Goal: Communication & Community: Answer question/provide support

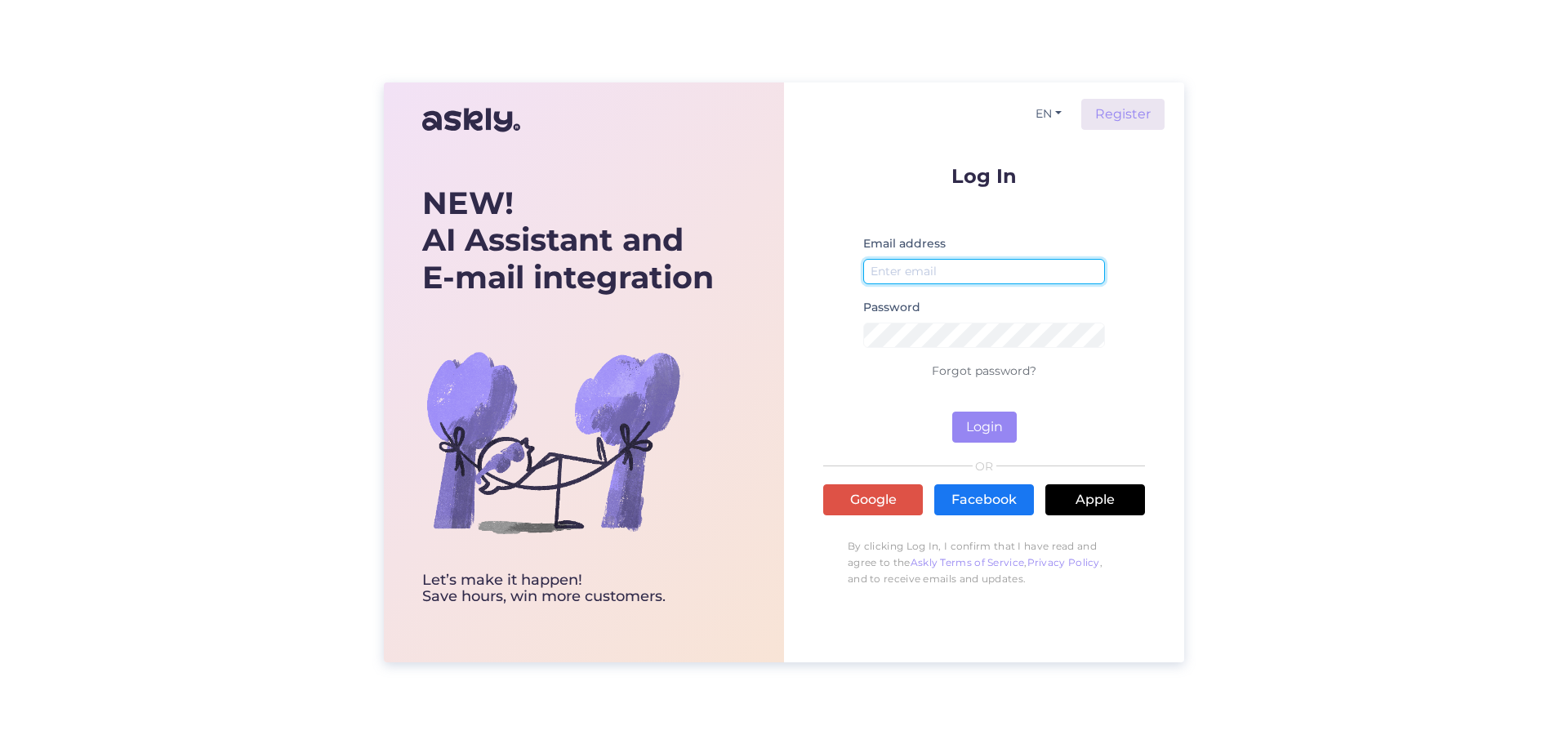
click at [964, 276] on input "email" at bounding box center [984, 271] width 242 height 26
type input "info@profiks.lv"
click at [1006, 428] on button "Login" at bounding box center [984, 426] width 64 height 31
drag, startPoint x: 973, startPoint y: 269, endPoint x: 589, endPoint y: 235, distance: 385.5
click at [589, 235] on div "NEW! AI Assistant and E-mail integration Let’s make it happen! Save hours, win …" at bounding box center [784, 372] width 801 height 580
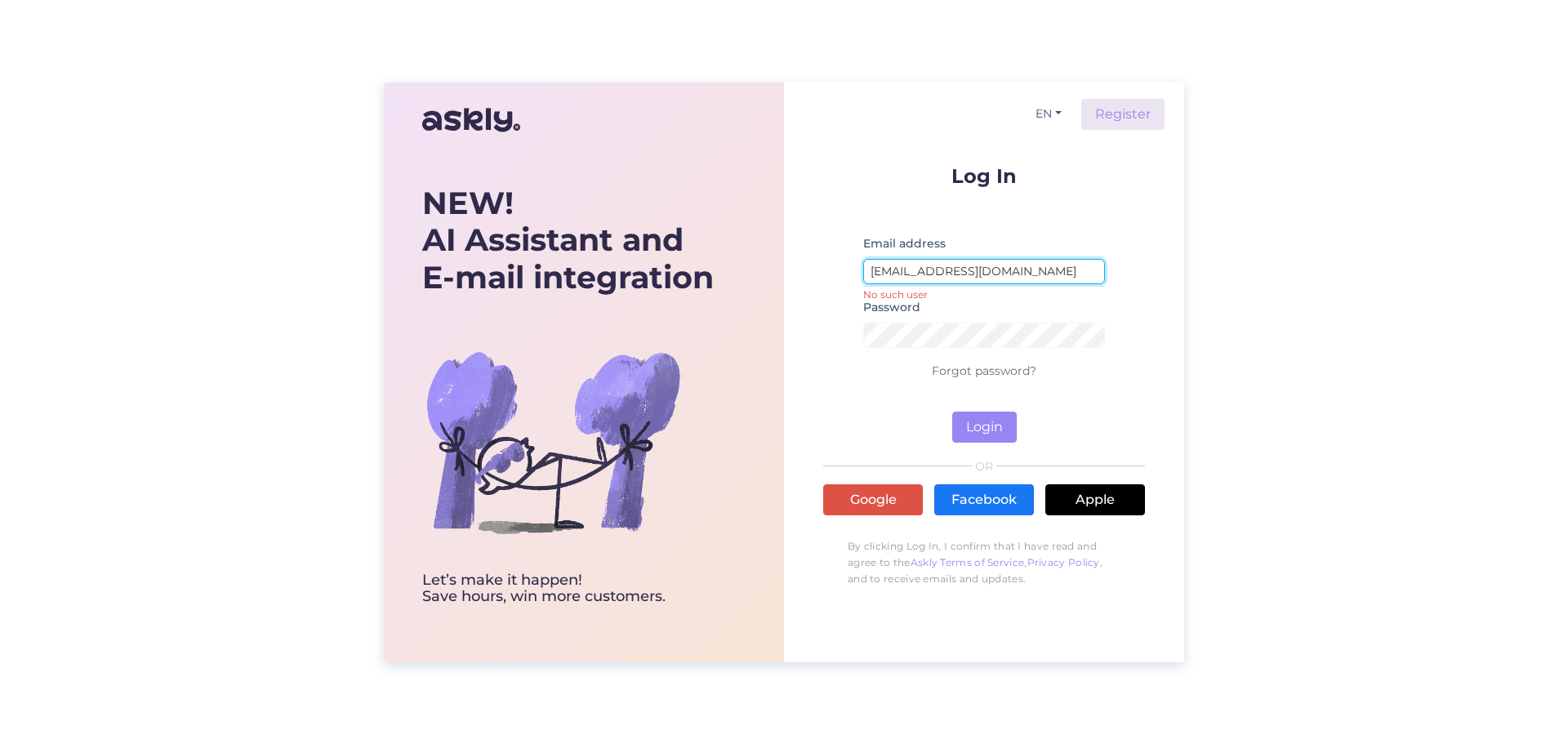
type input "[EMAIL_ADDRESS][DOMAIN_NAME]"
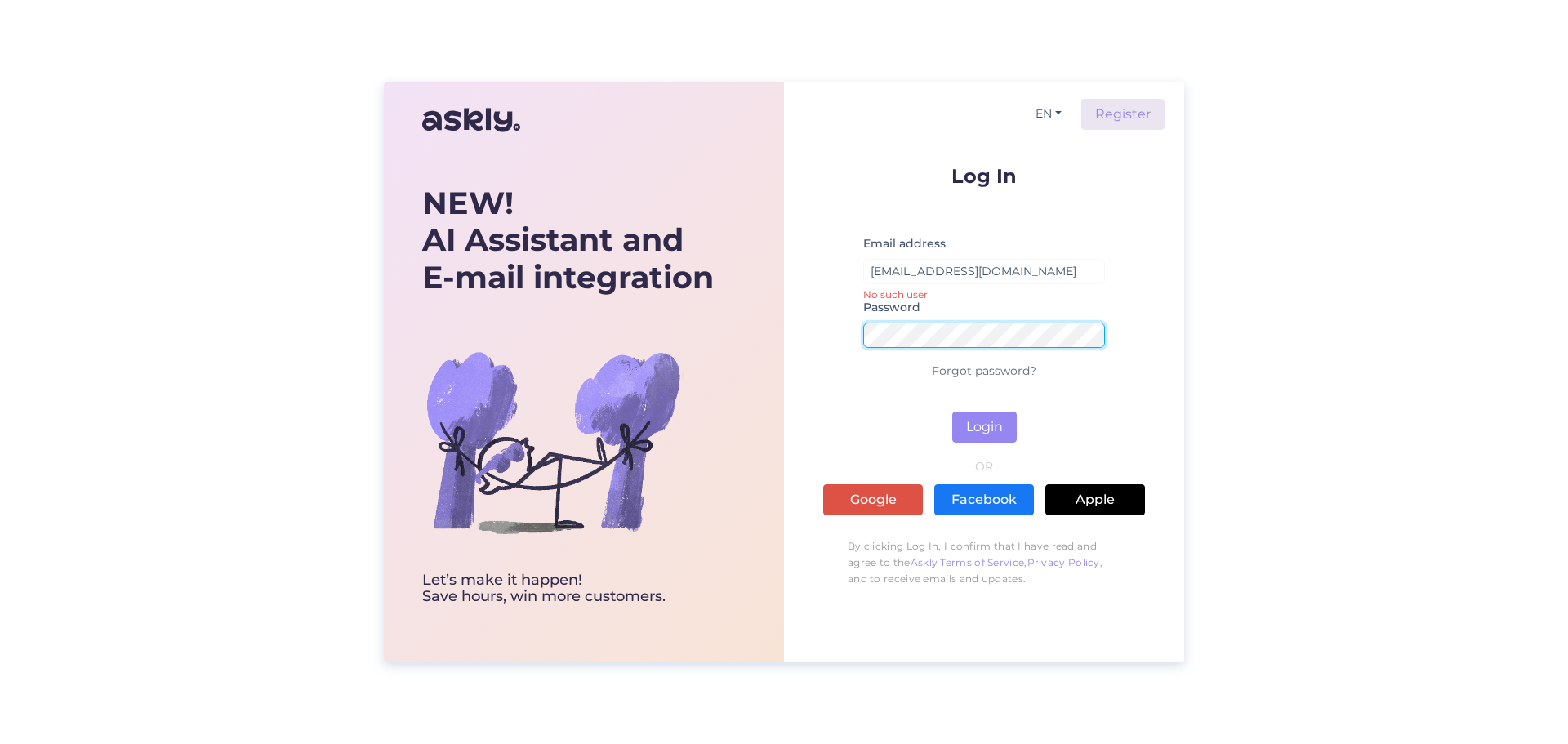
click at [753, 330] on div "NEW! AI Assistant and E-mail integration Let’s make it happen! Save hours, win …" at bounding box center [784, 372] width 801 height 580
click at [968, 429] on button "Login" at bounding box center [984, 426] width 64 height 31
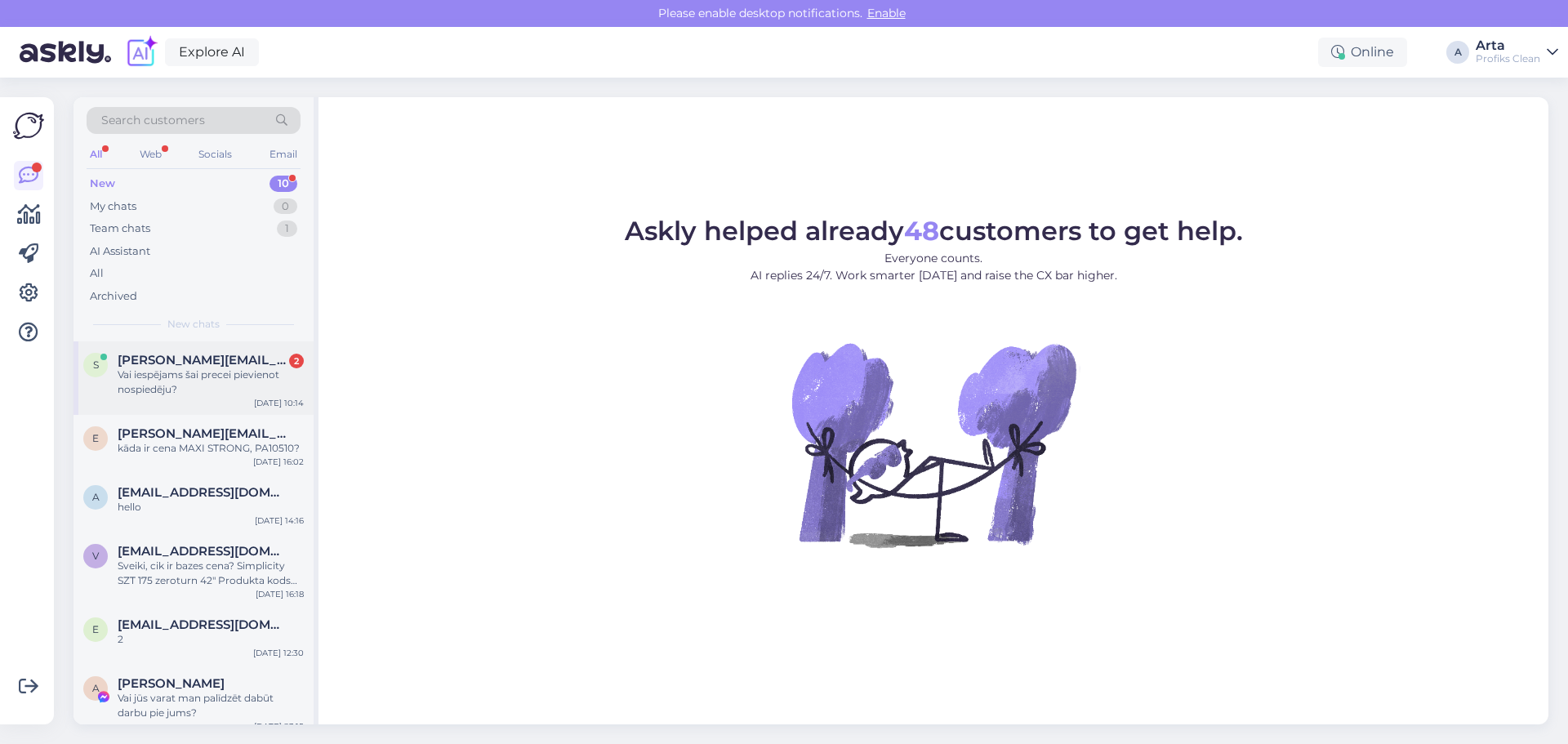
click at [227, 372] on div "Vai iespējams šai precei pievienot nospiedēju?" at bounding box center [211, 382] width 186 height 30
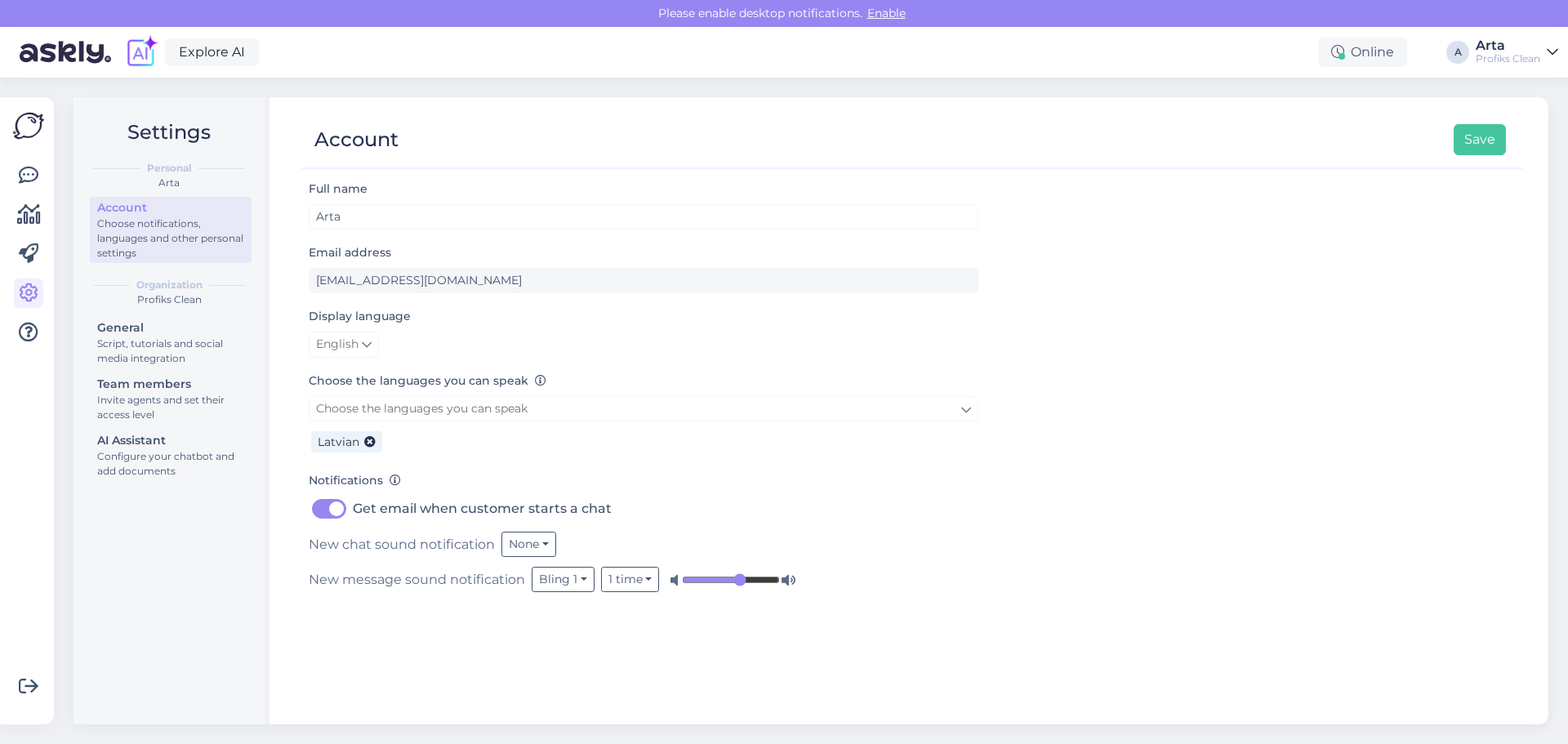
click at [25, 126] on img at bounding box center [28, 125] width 31 height 31
click at [27, 173] on icon at bounding box center [29, 175] width 20 height 20
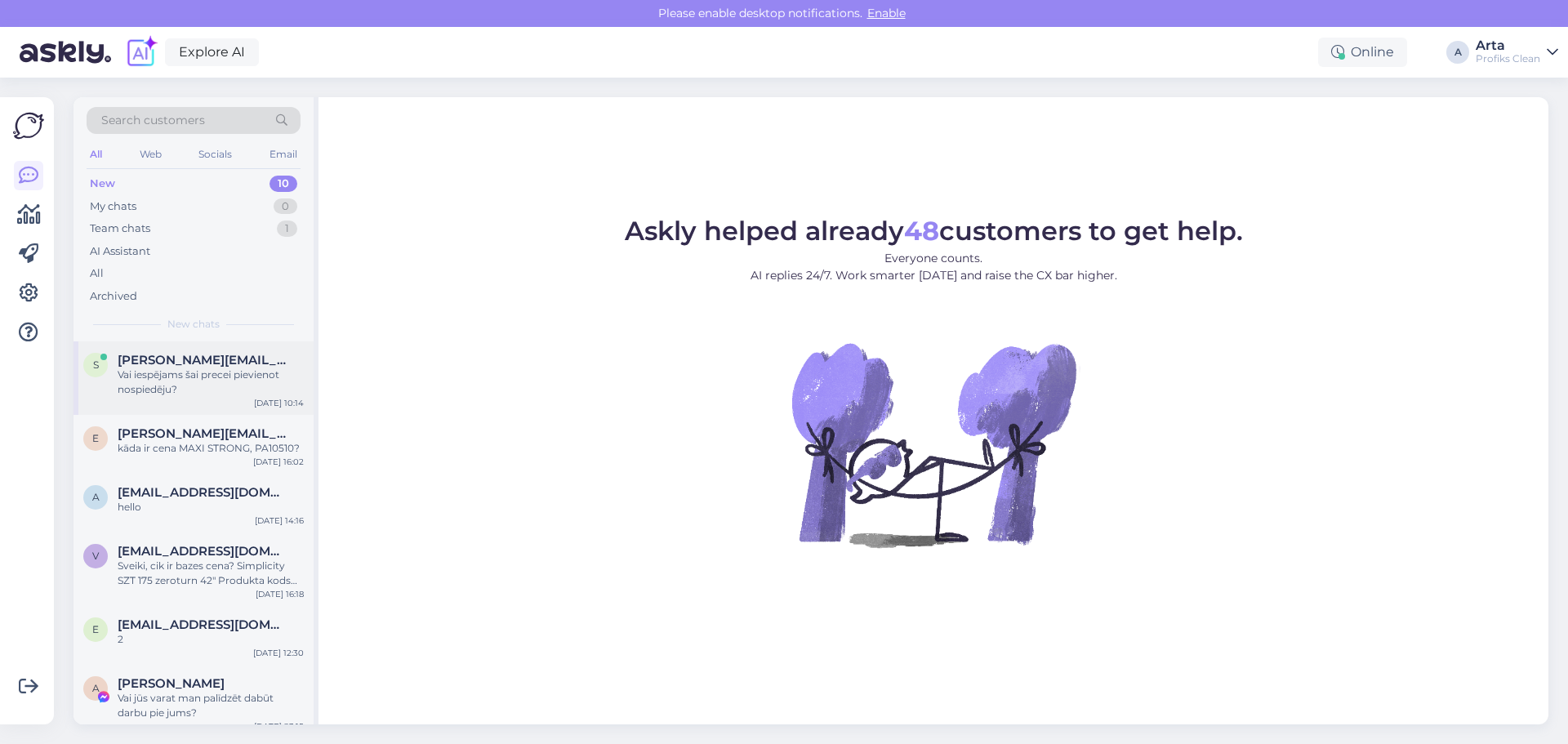
click at [222, 372] on div "Vai iespējams šai precei pievienot nospiedēju?" at bounding box center [211, 382] width 186 height 30
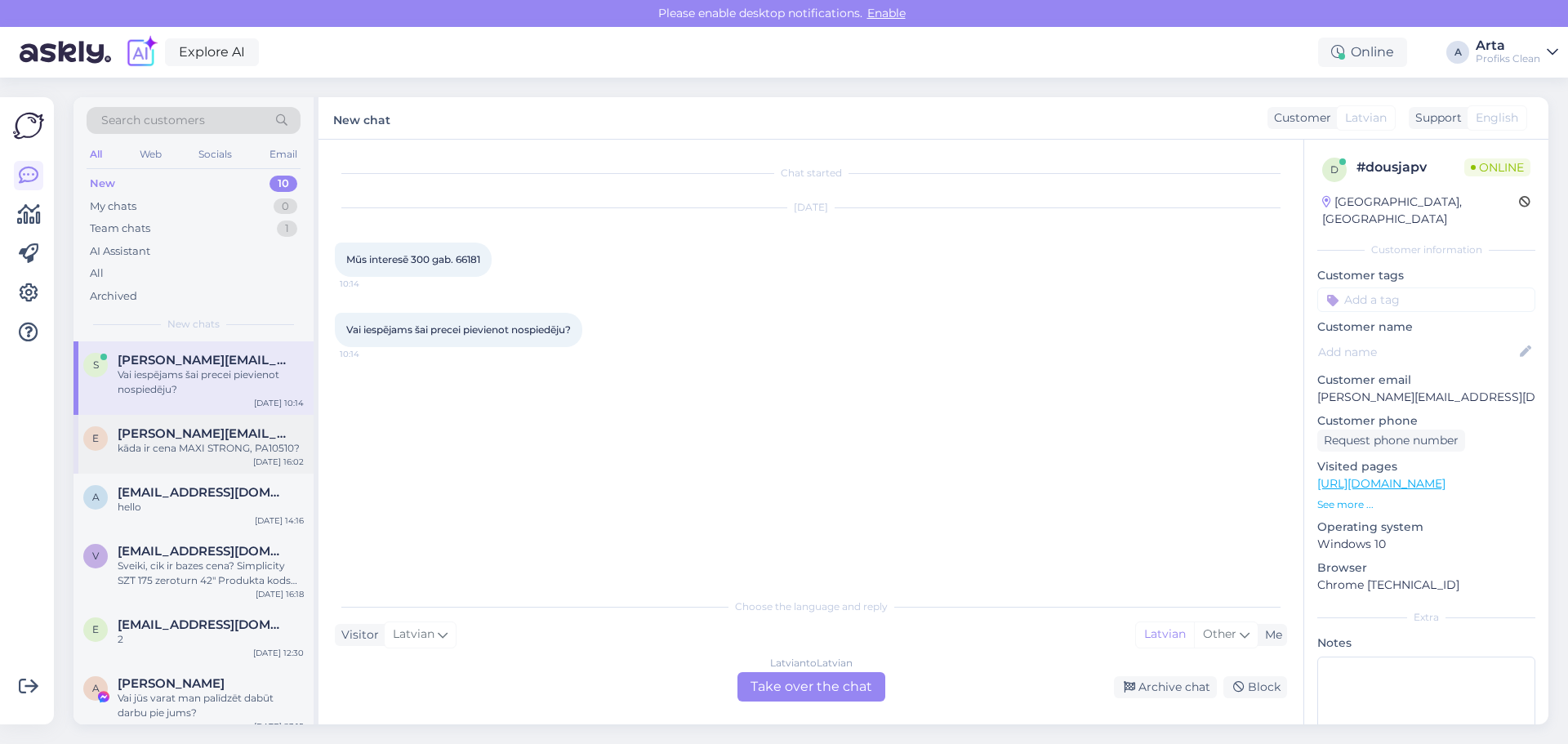
click at [179, 453] on div "kāda ir cena MAXI STRONG, PA10510?" at bounding box center [211, 448] width 186 height 15
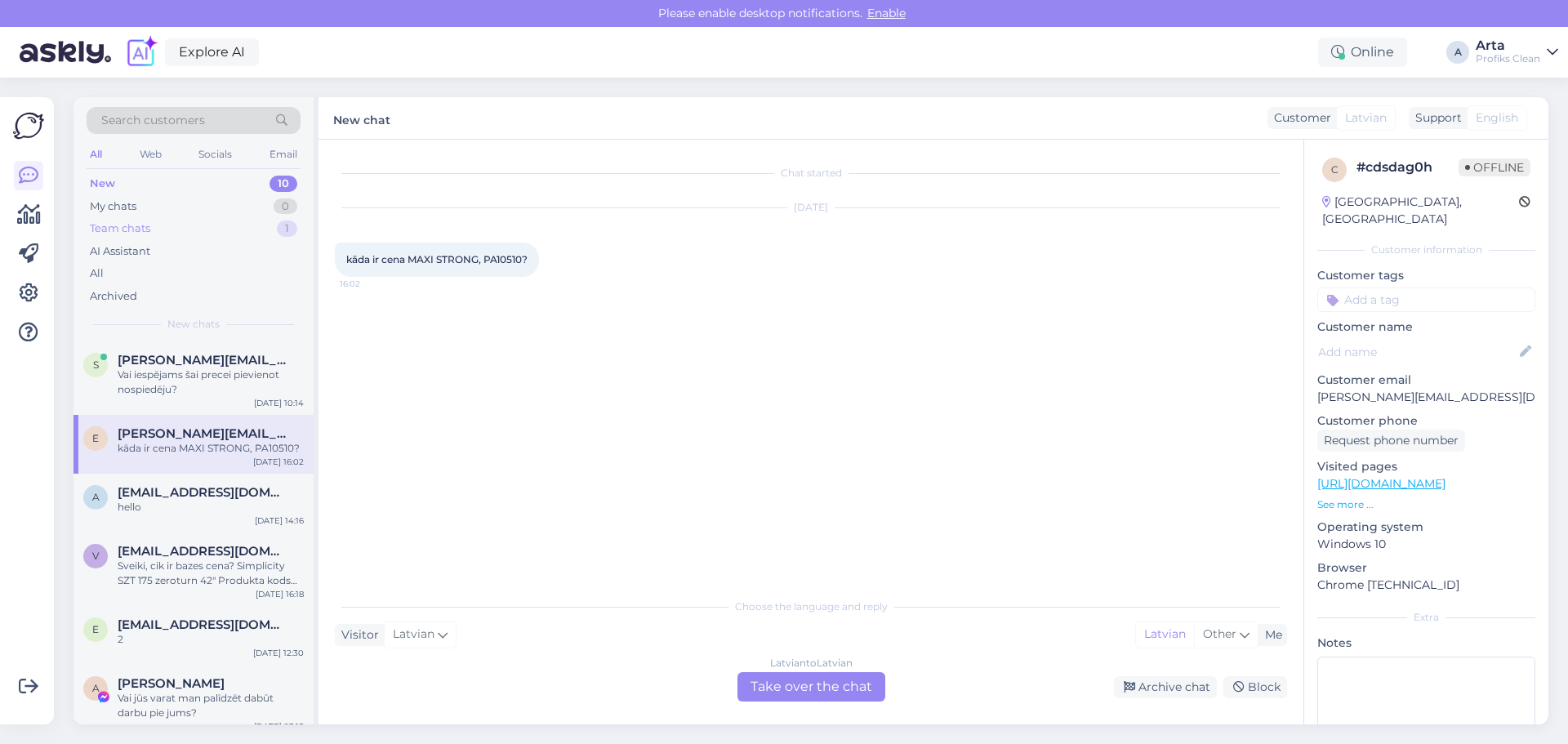
click at [123, 222] on div "Team chats" at bounding box center [120, 229] width 60 height 16
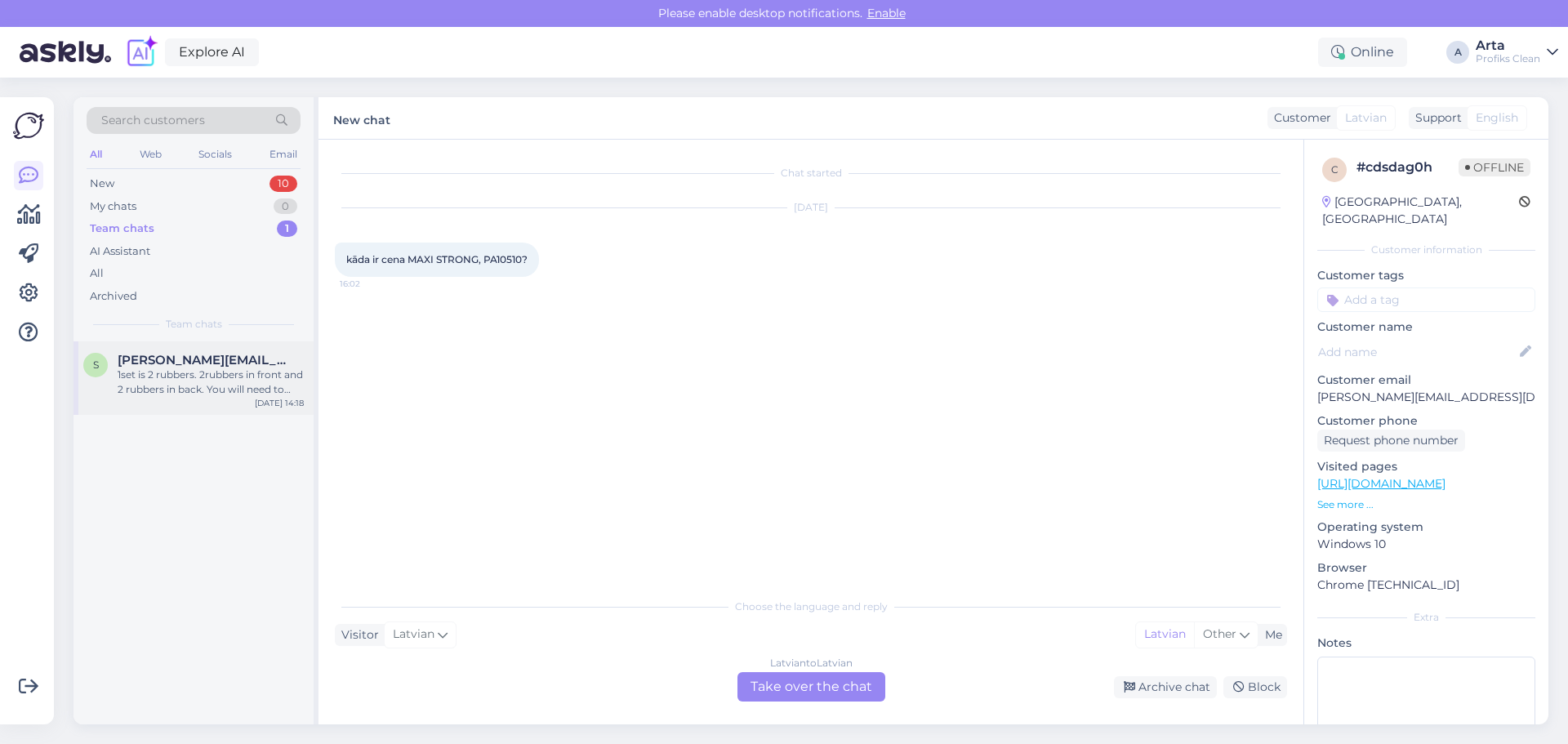
click at [221, 393] on div "1set is 2 rubbers. 2rubbers in front and 2 rubbers in back. You will need to se…" at bounding box center [211, 382] width 186 height 30
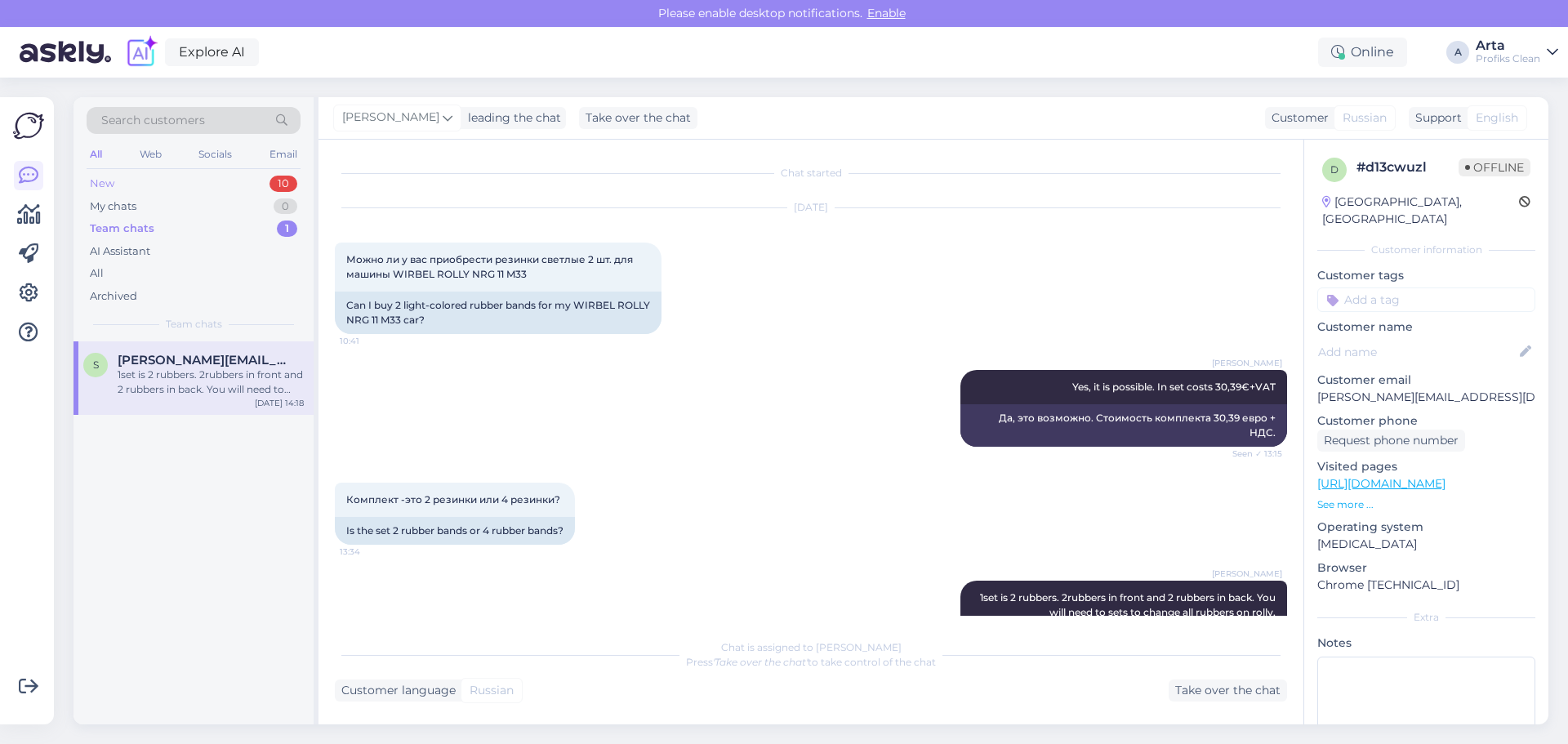
click at [170, 181] on div "New 10" at bounding box center [193, 183] width 214 height 23
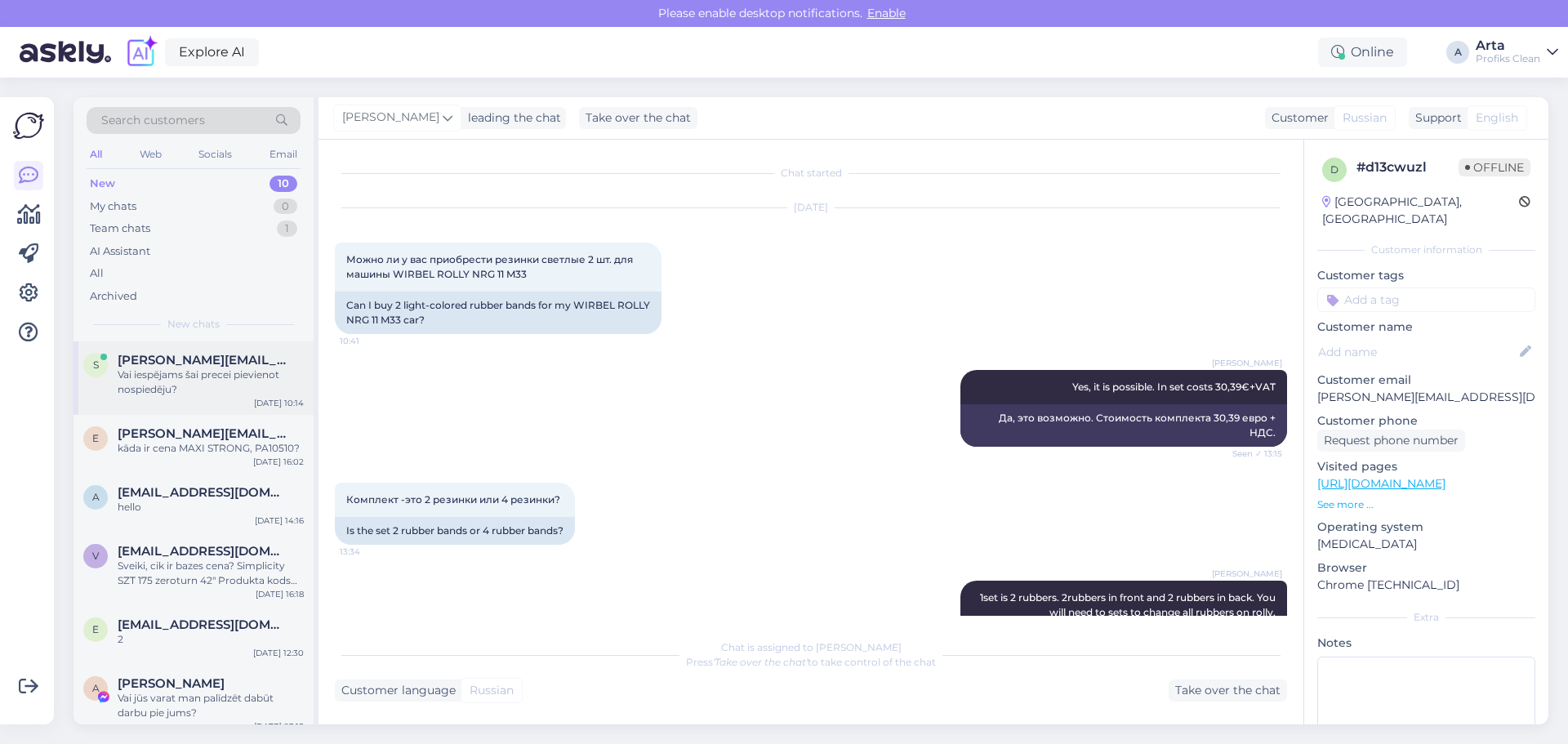
click at [217, 392] on div "Vai iespējams šai precei pievienot nospiedēju?" at bounding box center [211, 382] width 186 height 30
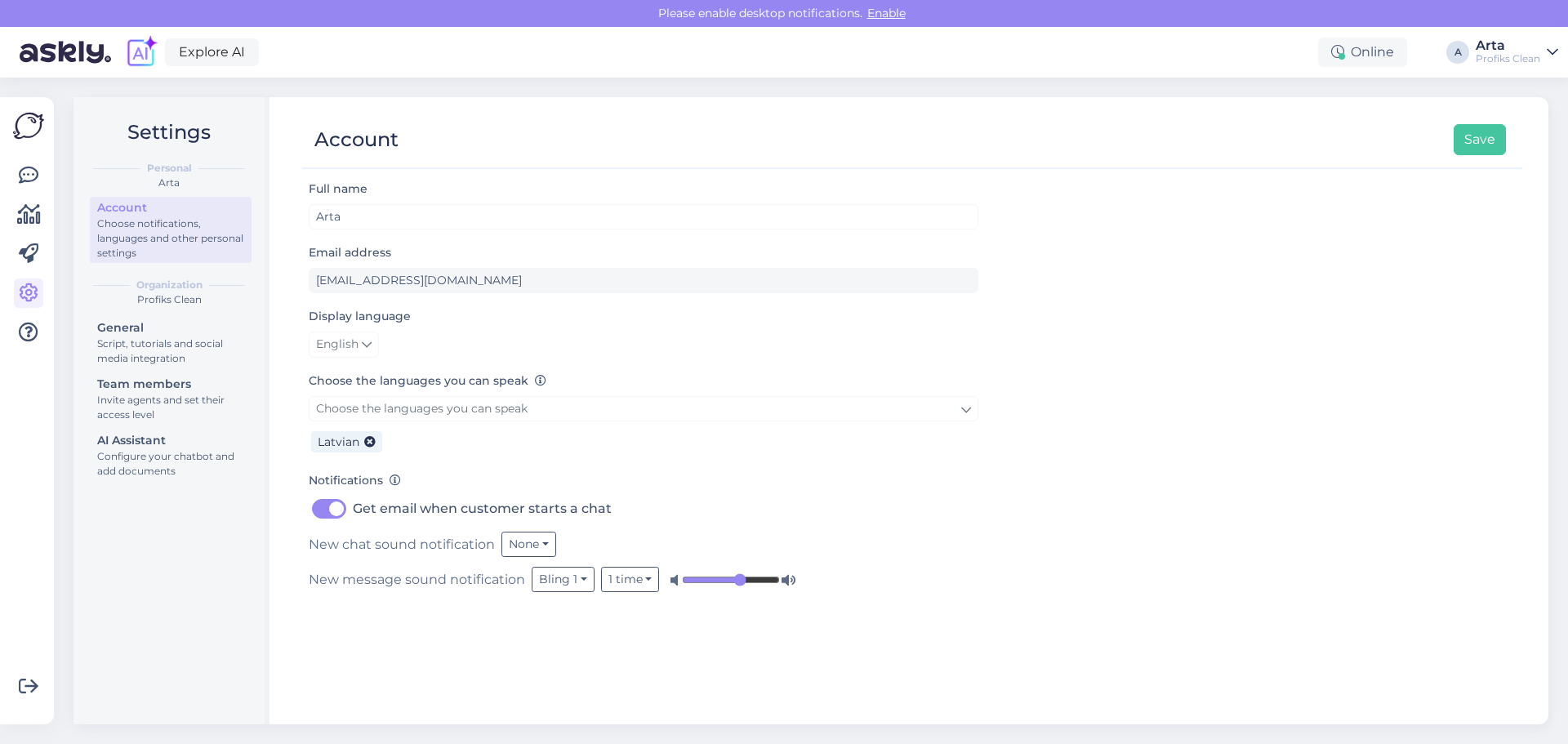
click at [27, 133] on img at bounding box center [28, 125] width 31 height 31
click at [27, 166] on icon at bounding box center [29, 175] width 20 height 20
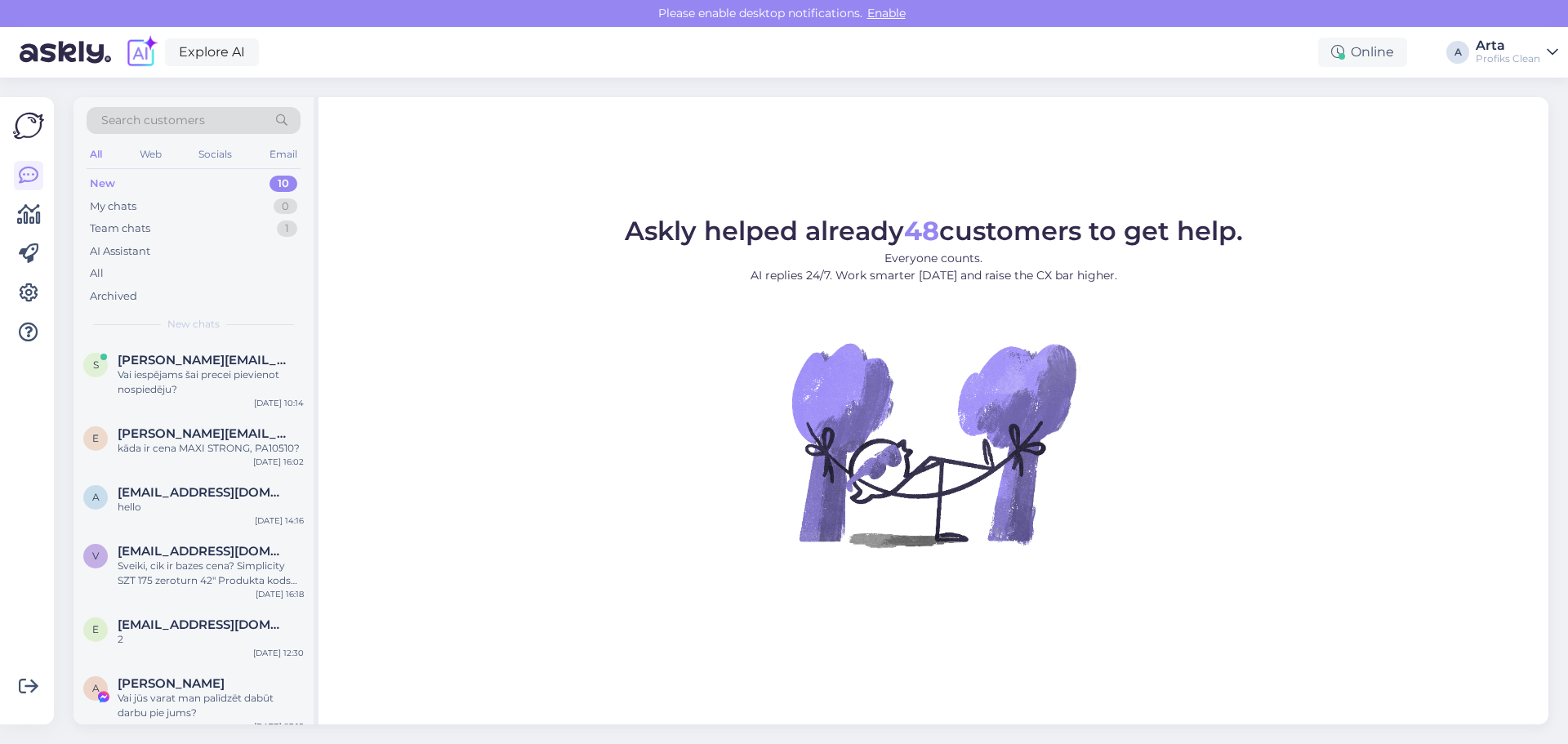
click at [128, 188] on div "New 10" at bounding box center [193, 183] width 214 height 23
